Goal: Transaction & Acquisition: Purchase product/service

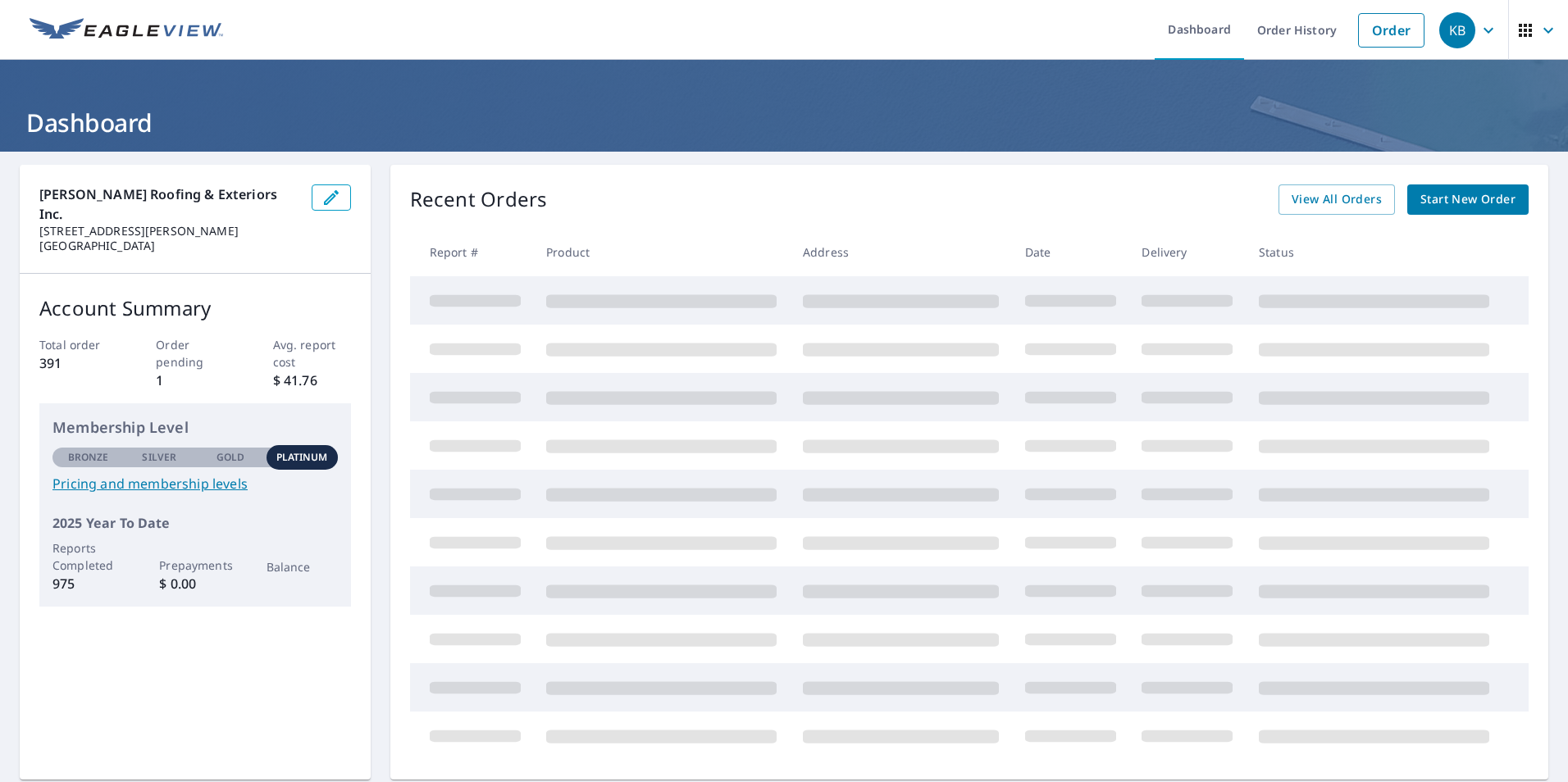
click at [1421, 193] on span "Start New Order" at bounding box center [1468, 200] width 95 height 20
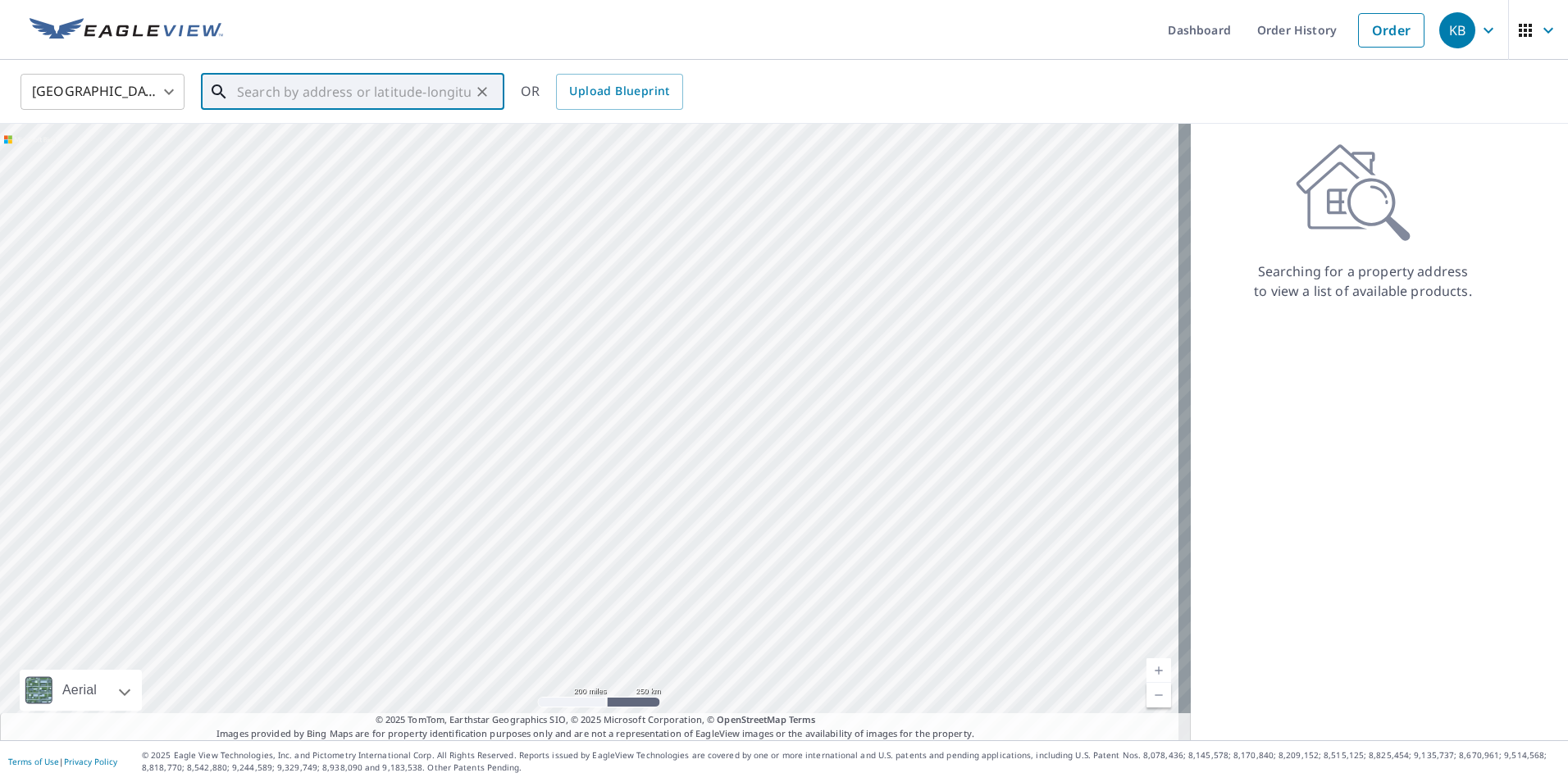
click at [258, 96] on input "text" at bounding box center [354, 92] width 234 height 46
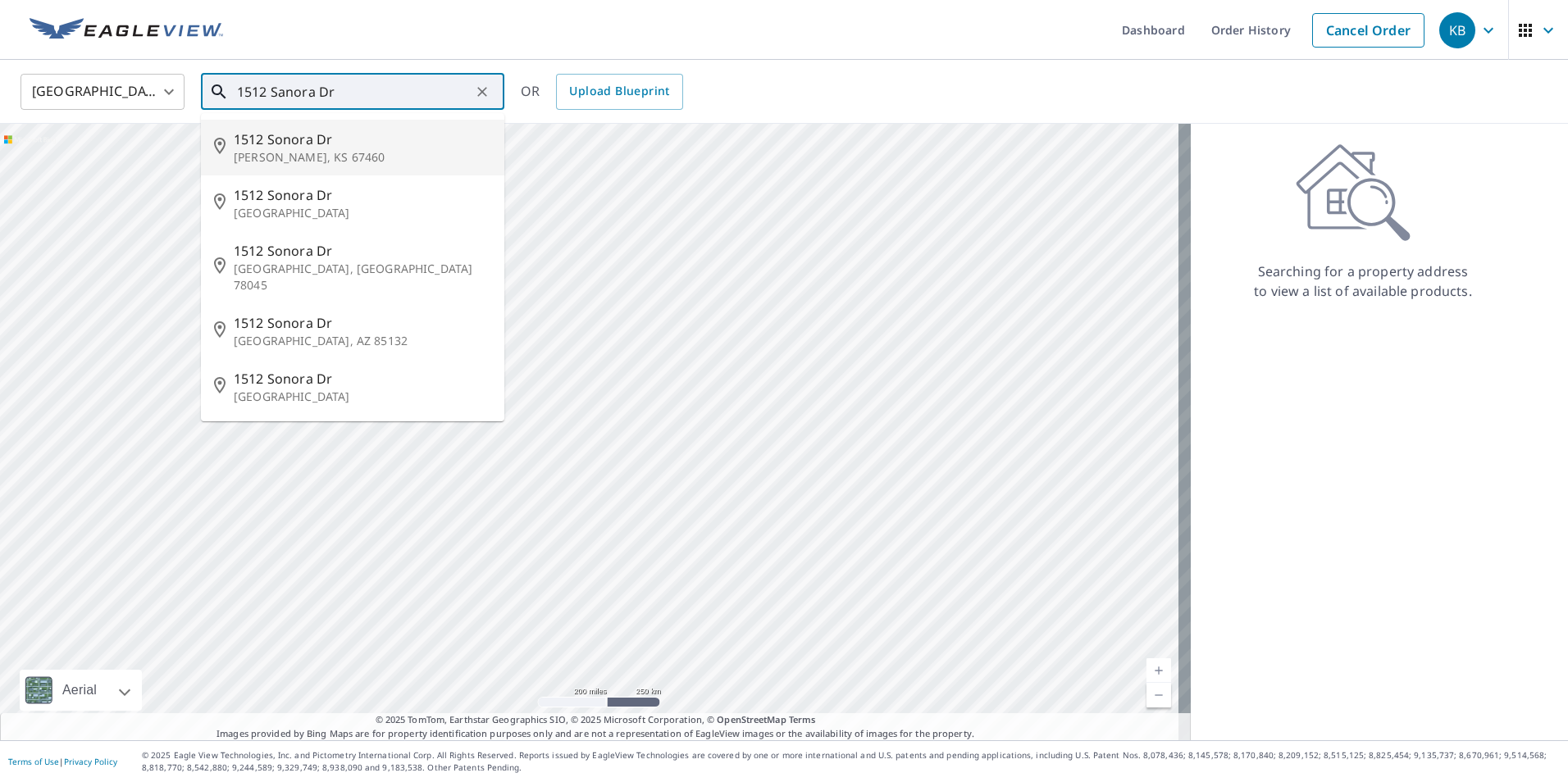
click at [256, 150] on p "[PERSON_NAME], KS 67460" at bounding box center [363, 157] width 258 height 16
type input "1512 [GEOGRAPHIC_DATA][PERSON_NAME]"
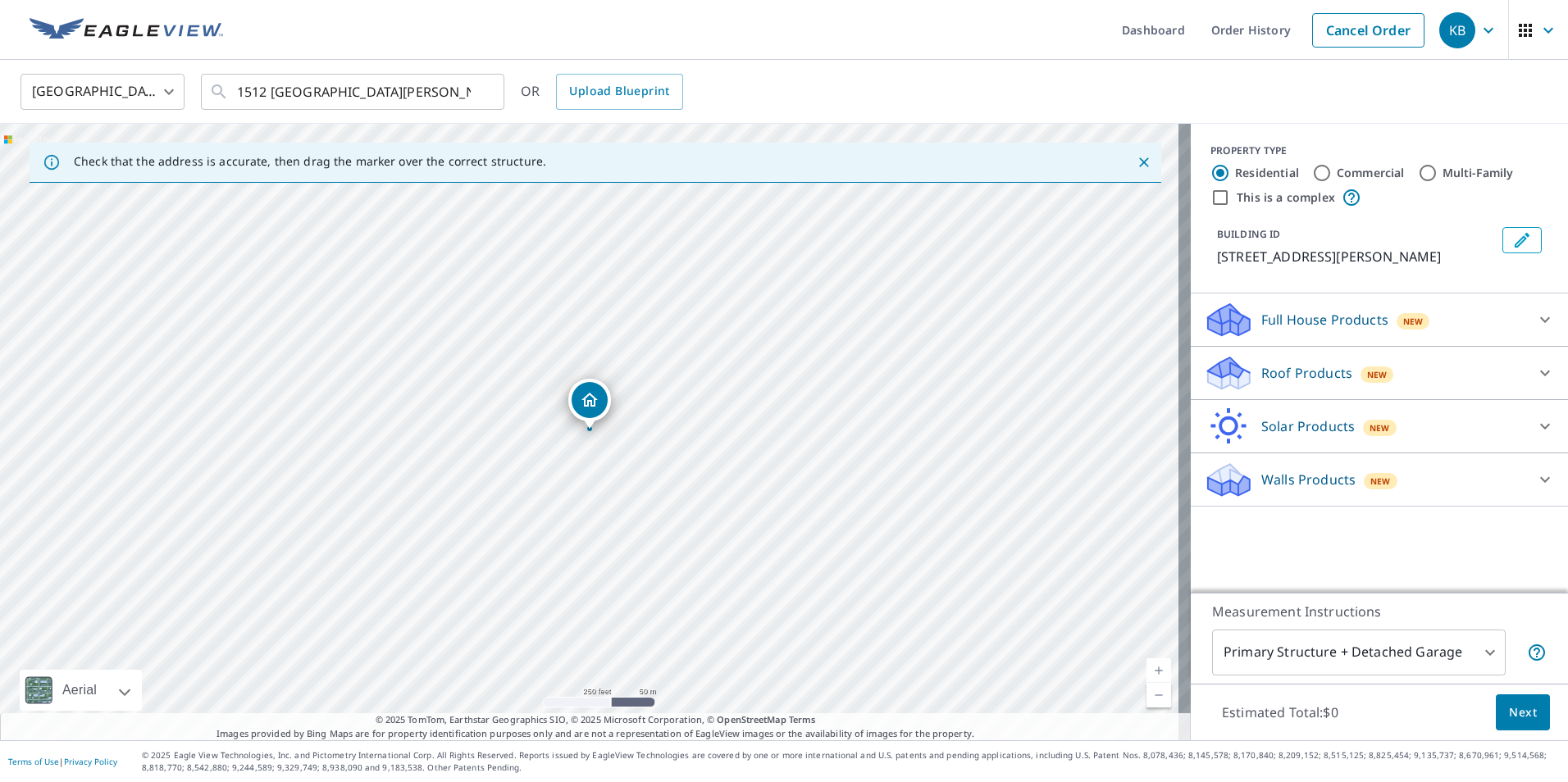
click at [1218, 367] on icon at bounding box center [1228, 368] width 42 height 20
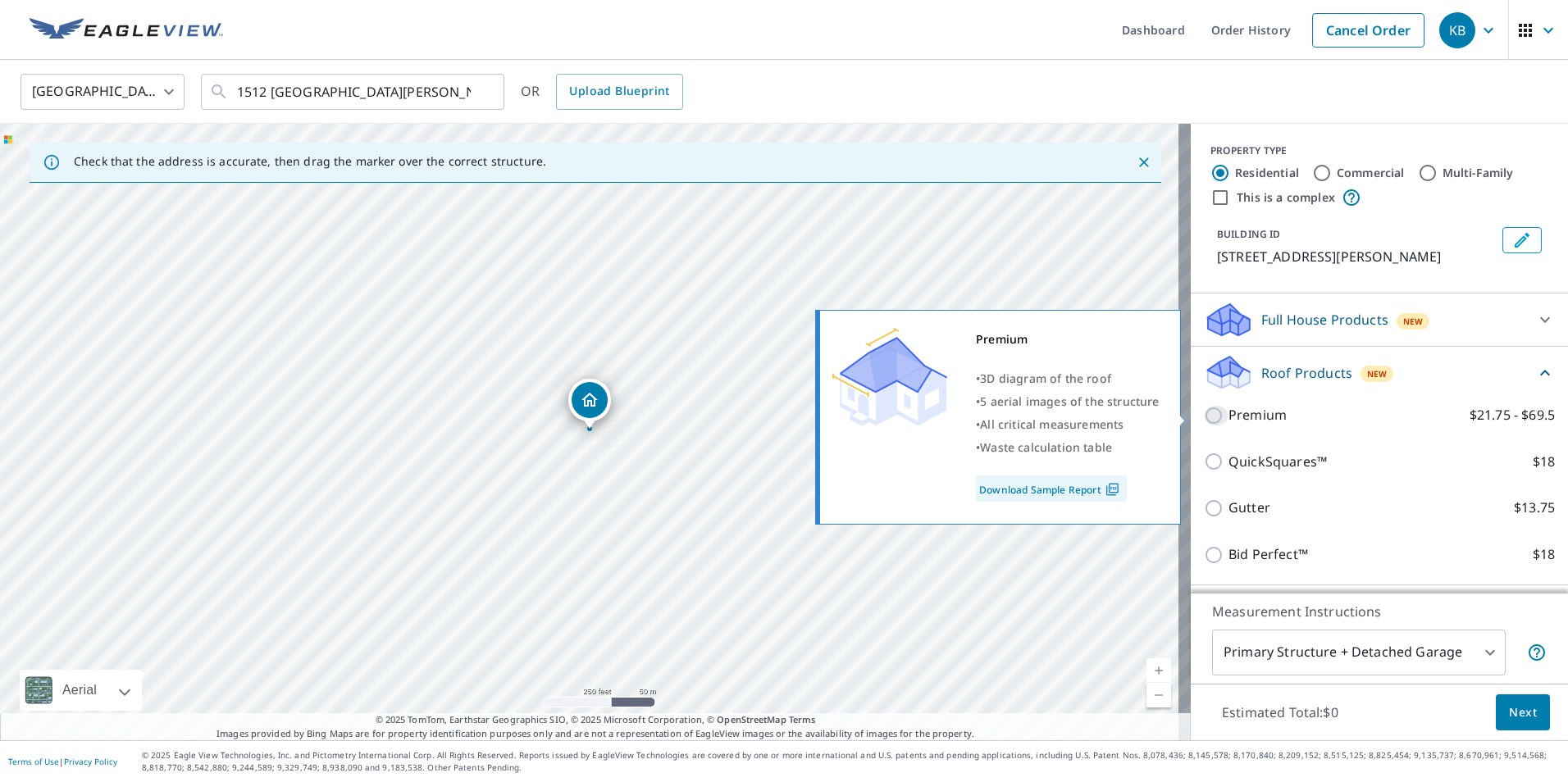
click at [1204, 410] on input "Premium $21.75 - $69.5" at bounding box center [1215, 415] width 25 height 19
checkbox input "true"
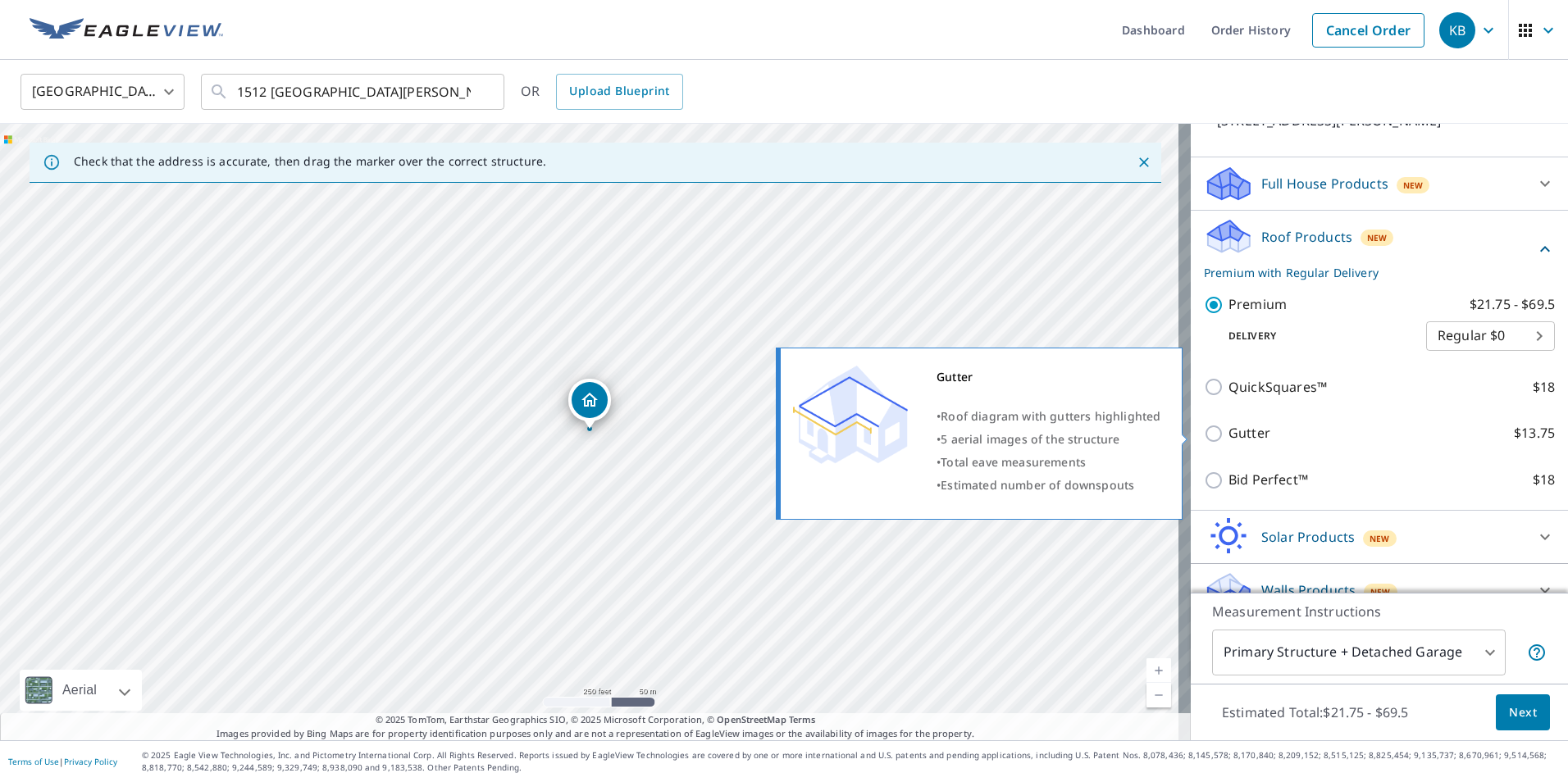
scroll to position [161, 0]
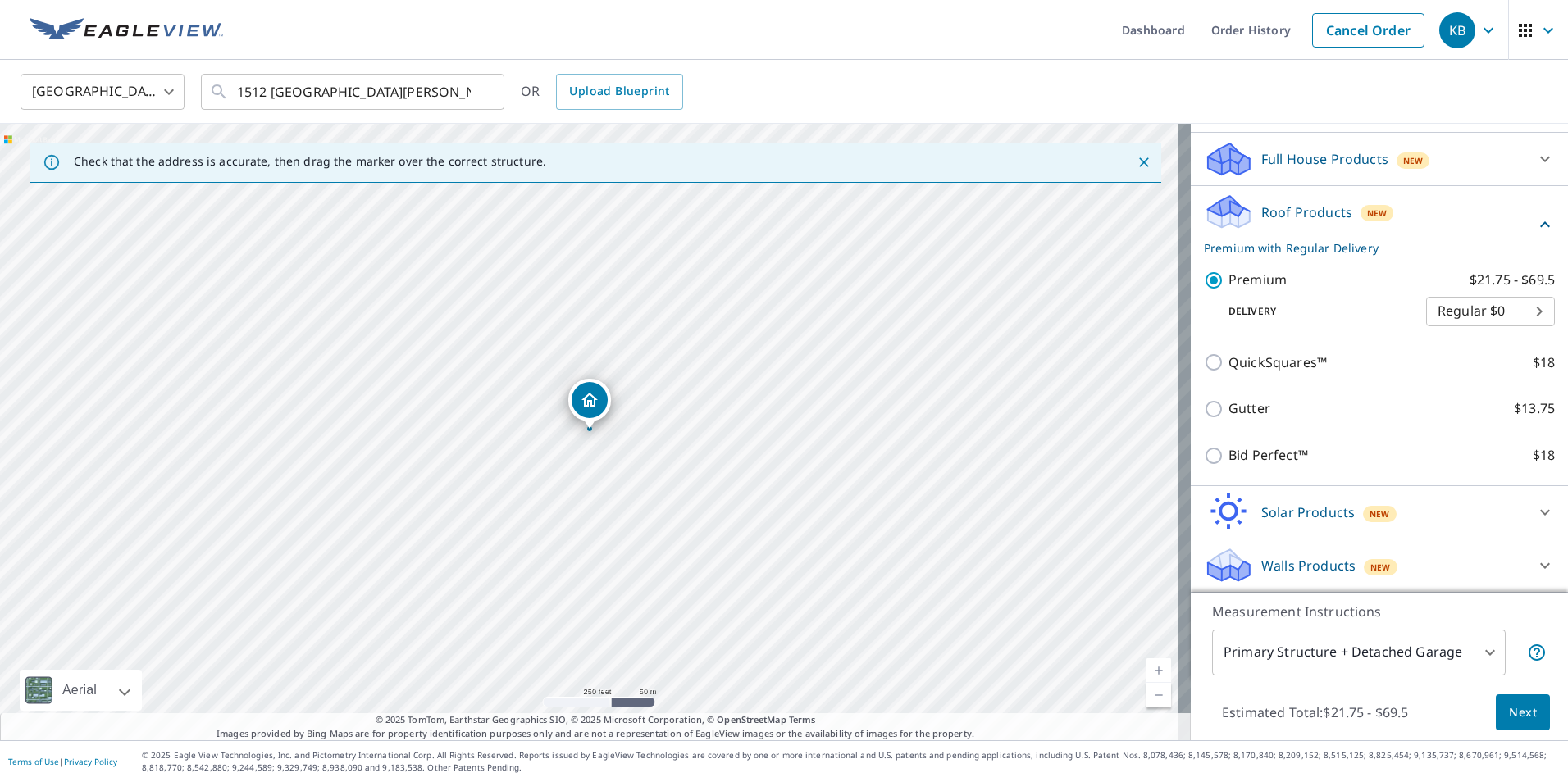
click at [1510, 707] on span "Next" at bounding box center [1522, 713] width 28 height 20
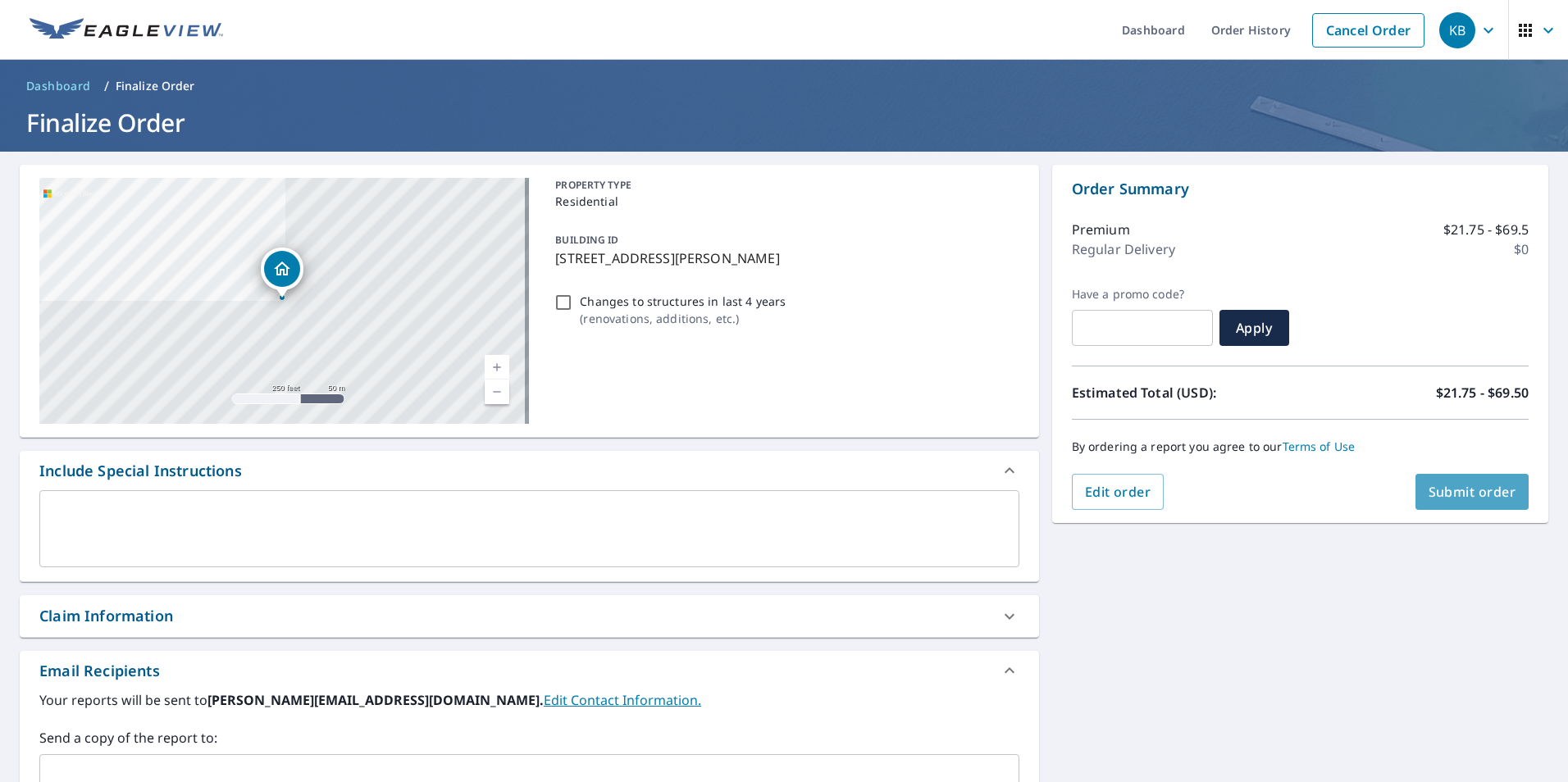
click at [1453, 489] on span "Submit order" at bounding box center [1473, 491] width 88 height 18
checkbox input "true"
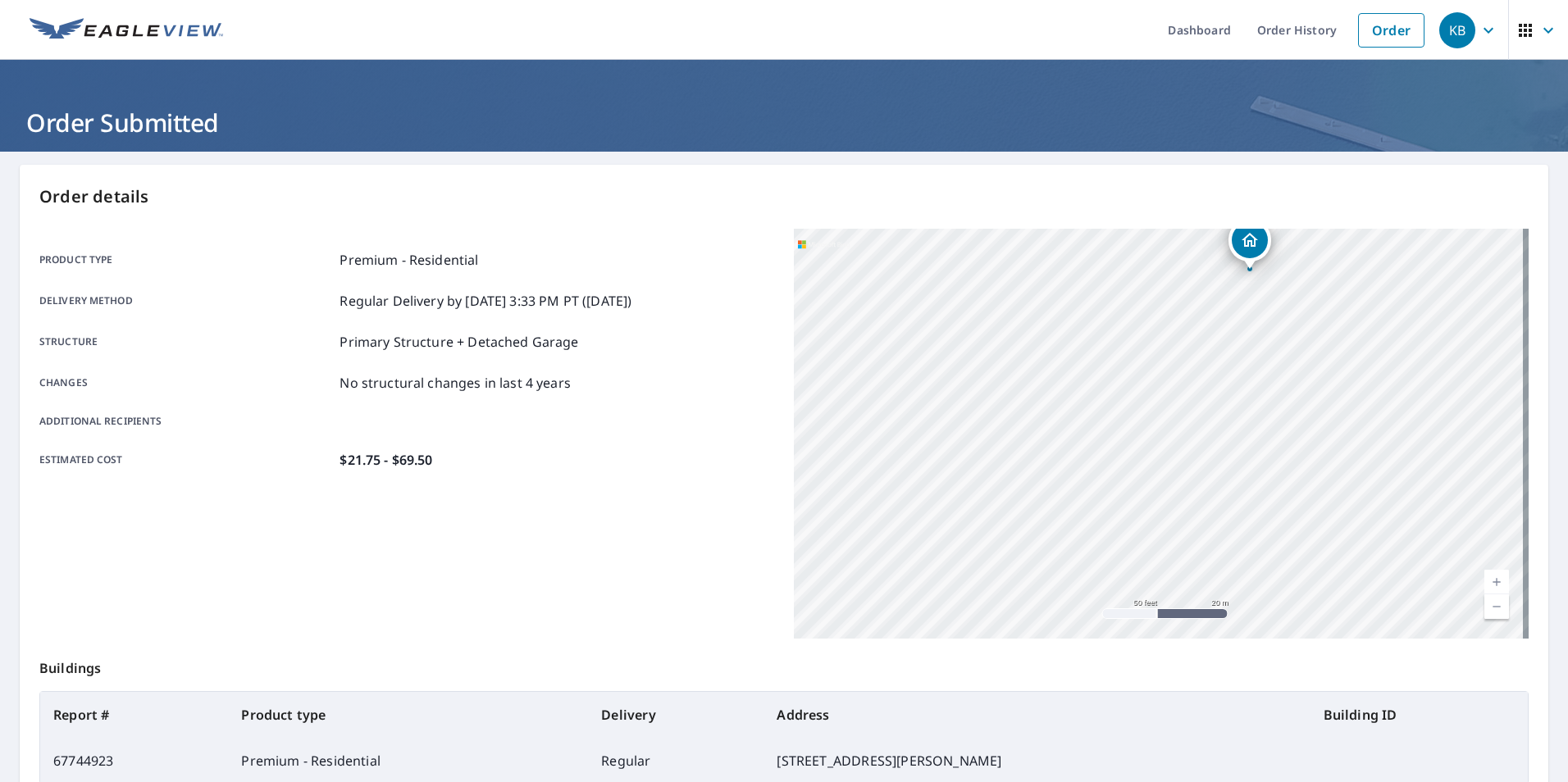
drag, startPoint x: 1237, startPoint y: 450, endPoint x: 1126, endPoint y: 733, distance: 304.0
click at [1126, 733] on div "Order details Product type Premium - Residential Delivery method Regular Delive…" at bounding box center [784, 537] width 1529 height 746
drag, startPoint x: 1339, startPoint y: 291, endPoint x: 1289, endPoint y: 678, distance: 390.2
click at [1289, 678] on div "Order details Product type Premium - Residential Delivery method Regular Delive…" at bounding box center [784, 537] width 1529 height 746
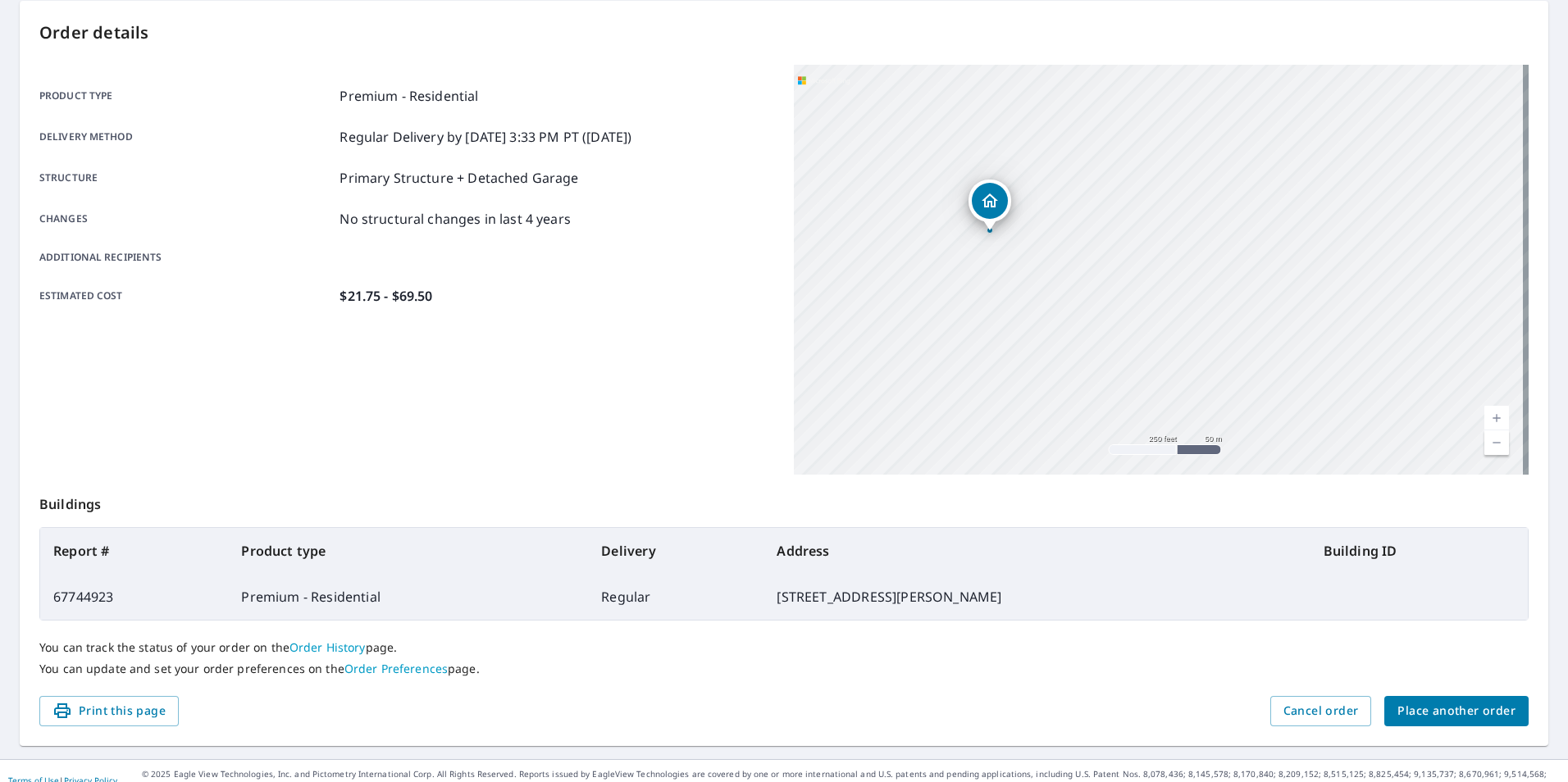
scroll to position [82, 0]
